Goal: Task Accomplishment & Management: Use online tool/utility

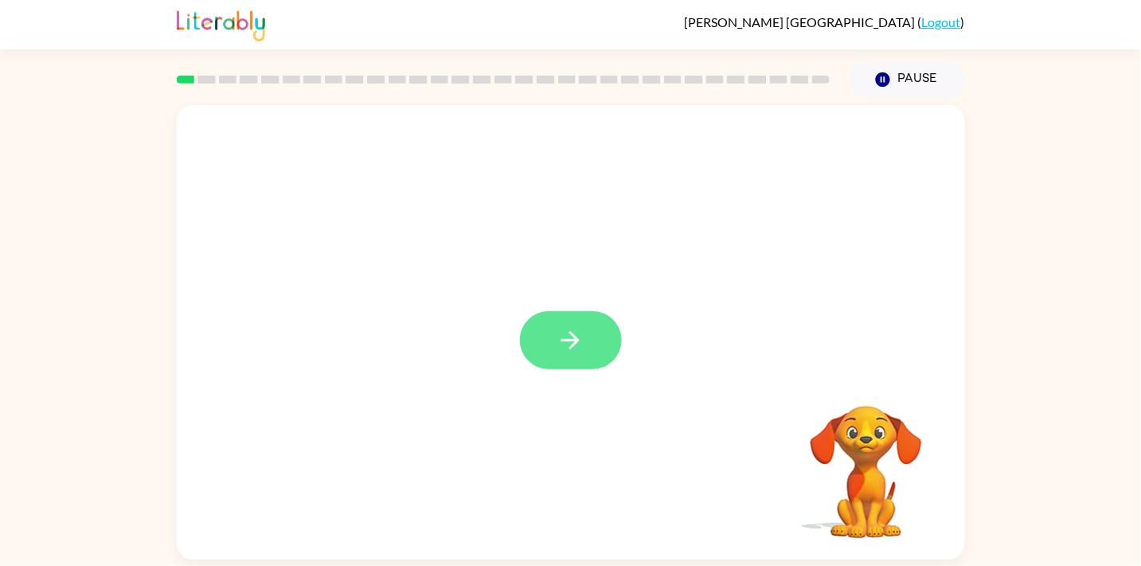
click at [563, 332] on icon "button" at bounding box center [570, 340] width 28 height 28
click at [560, 347] on div at bounding box center [571, 238] width 788 height 267
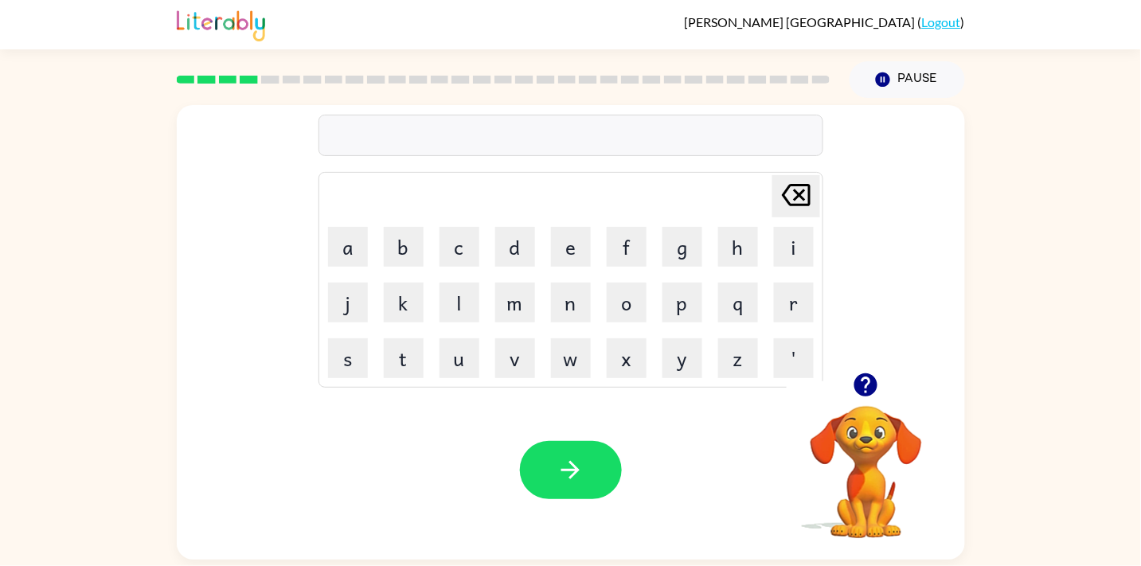
click at [860, 378] on icon "button" at bounding box center [865, 384] width 23 height 23
click at [860, 378] on div "[PERSON_NAME] last character input a b c d e f g h i j k l m n o p q r s t u v …" at bounding box center [571, 332] width 788 height 454
click at [860, 378] on icon "button" at bounding box center [865, 384] width 23 height 23
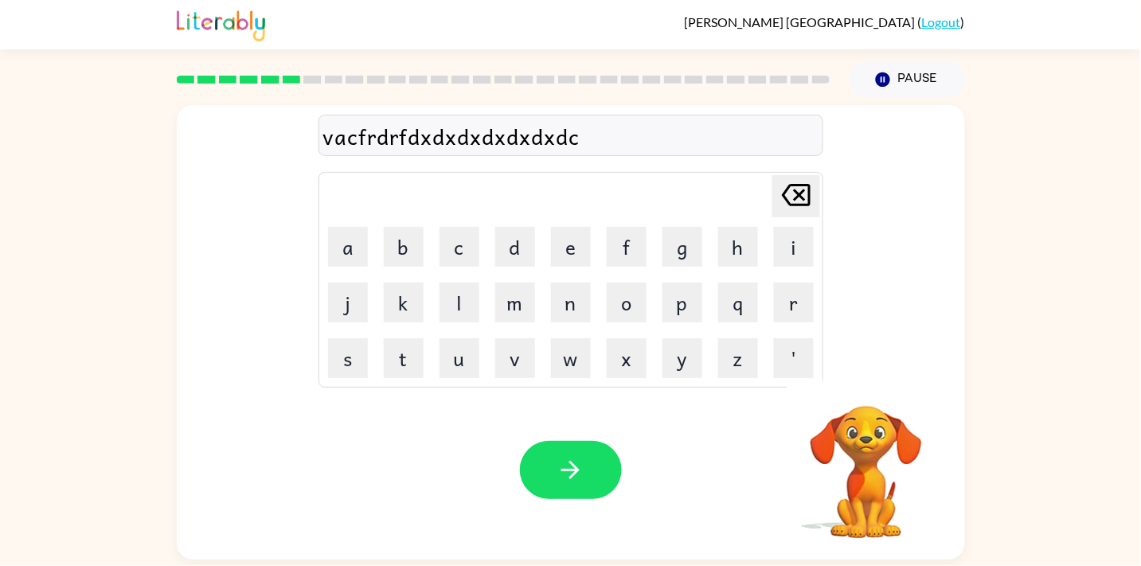
click at [860, 378] on div "vacfrdrfdxdxdxdxdxdxdc Delete Delete last character input a b c d e f g h i j k…" at bounding box center [571, 332] width 788 height 454
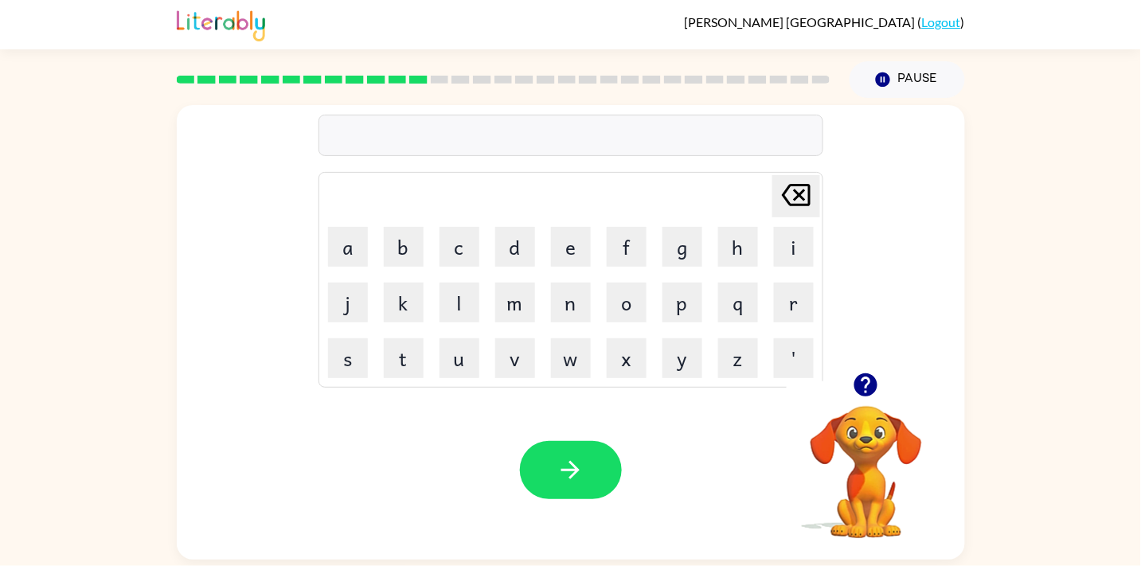
click at [427, 521] on div "Your browser must support playing .mp4 files to use Literably. Please try using…" at bounding box center [571, 469] width 788 height 179
click at [563, 486] on button "button" at bounding box center [571, 470] width 102 height 58
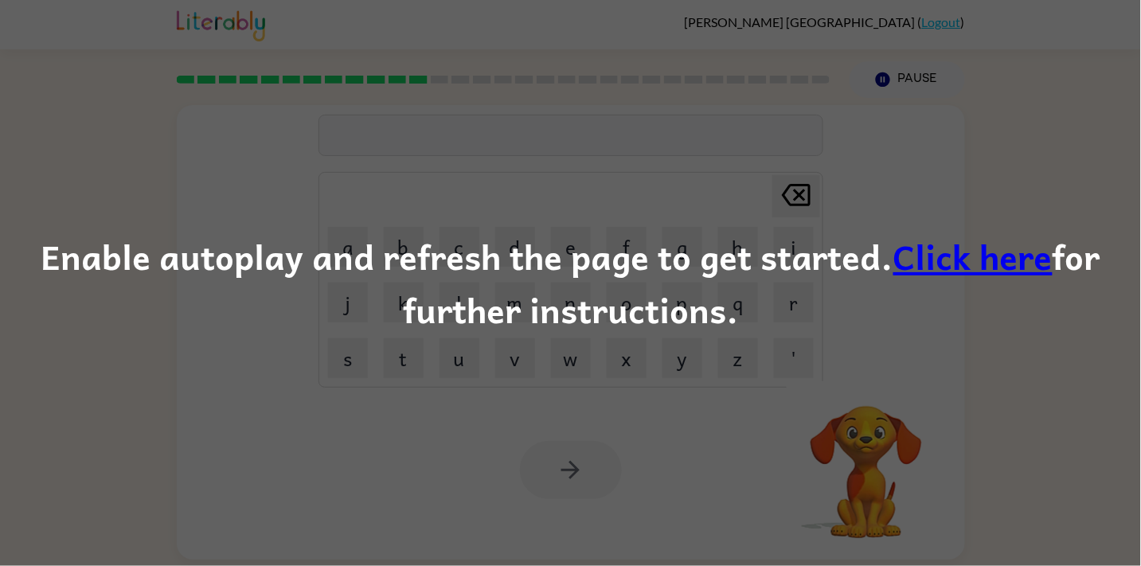
click at [626, 240] on div "Enable autoplay and refresh the page to get started. Click here for further ins…" at bounding box center [570, 283] width 1141 height 108
click at [969, 271] on link "Click here" at bounding box center [972, 255] width 159 height 53
